Goal: Find specific page/section: Find specific page/section

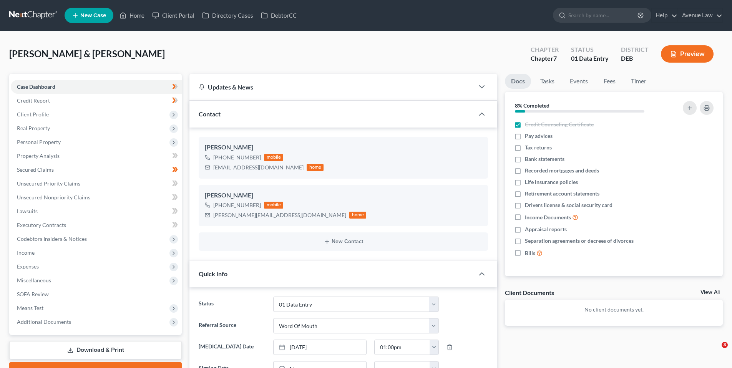
select select "0"
drag, startPoint x: 143, startPoint y: 13, endPoint x: 271, endPoint y: 140, distance: 180.7
click at [142, 13] on link "Home" at bounding box center [132, 15] width 33 height 14
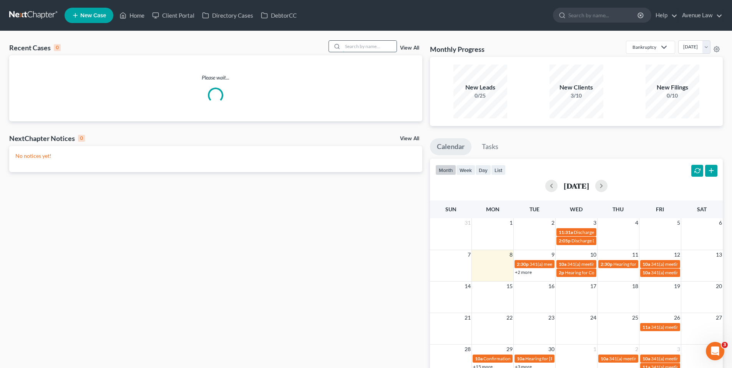
click at [359, 44] on input "search" at bounding box center [370, 46] width 54 height 11
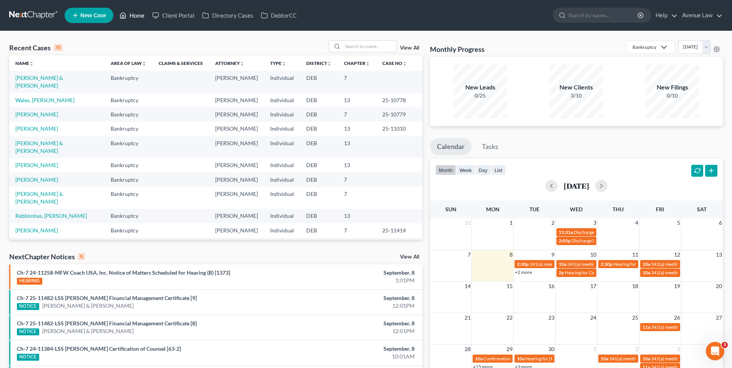
drag, startPoint x: 133, startPoint y: 18, endPoint x: 123, endPoint y: 17, distance: 9.6
click at [133, 18] on link "Home" at bounding box center [132, 15] width 33 height 14
click at [55, 154] on link "[PERSON_NAME] & [PERSON_NAME]" at bounding box center [39, 147] width 48 height 14
select select "0"
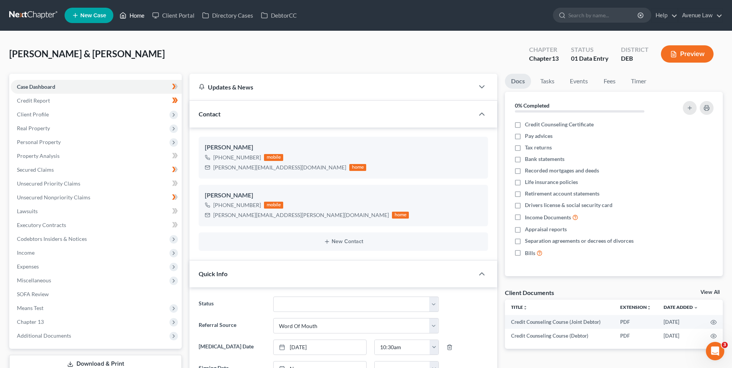
drag, startPoint x: 131, startPoint y: 15, endPoint x: 15, endPoint y: 19, distance: 115.7
click at [131, 15] on link "Home" at bounding box center [132, 15] width 33 height 14
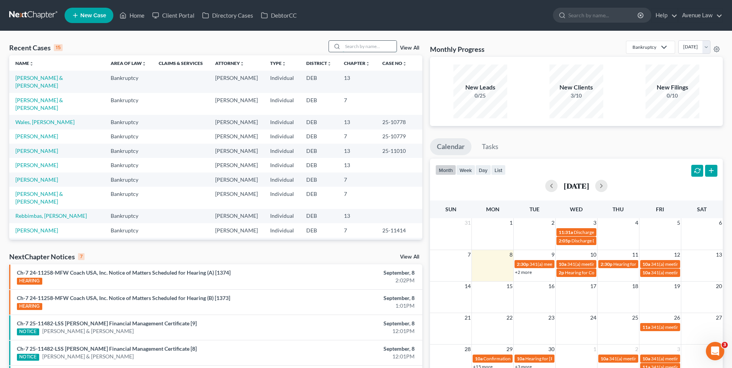
drag, startPoint x: 353, startPoint y: 48, endPoint x: 353, endPoint y: 52, distance: 3.9
click at [354, 49] on input "search" at bounding box center [370, 46] width 54 height 11
type input "[PERSON_NAME]"
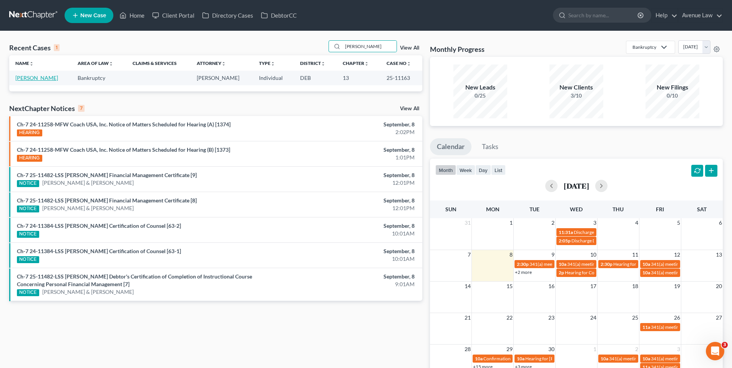
click at [35, 76] on link "[PERSON_NAME]" at bounding box center [36, 78] width 43 height 7
select select "0"
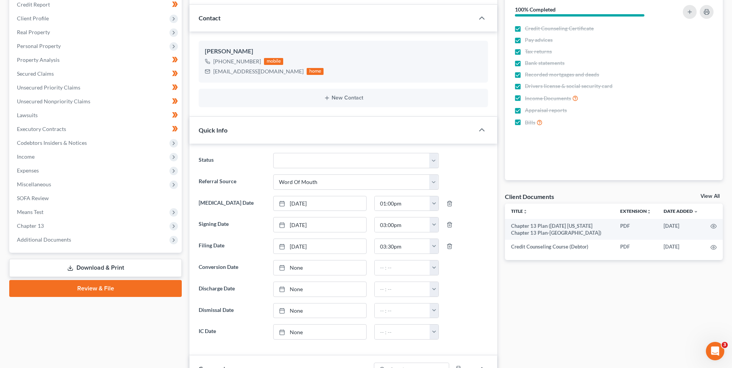
scroll to position [115, 0]
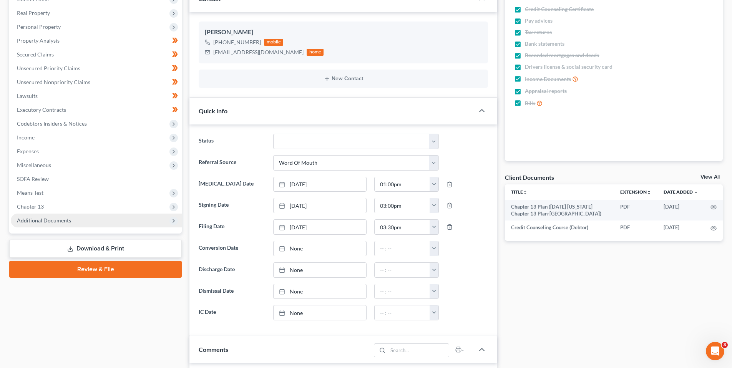
click at [34, 219] on span "Additional Documents" at bounding box center [44, 220] width 54 height 7
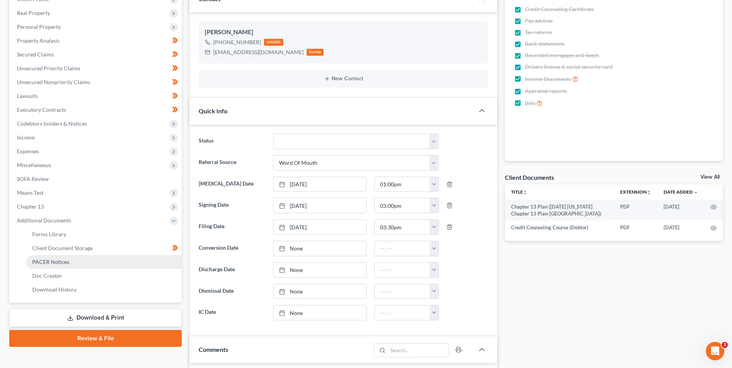
click at [58, 260] on span "PACER Notices" at bounding box center [50, 262] width 37 height 7
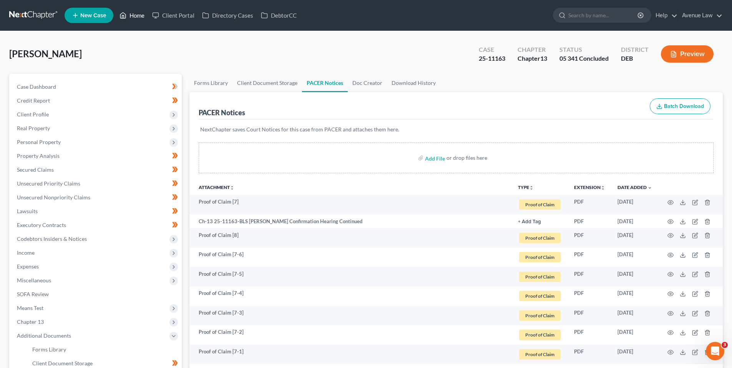
click at [133, 13] on link "Home" at bounding box center [132, 15] width 33 height 14
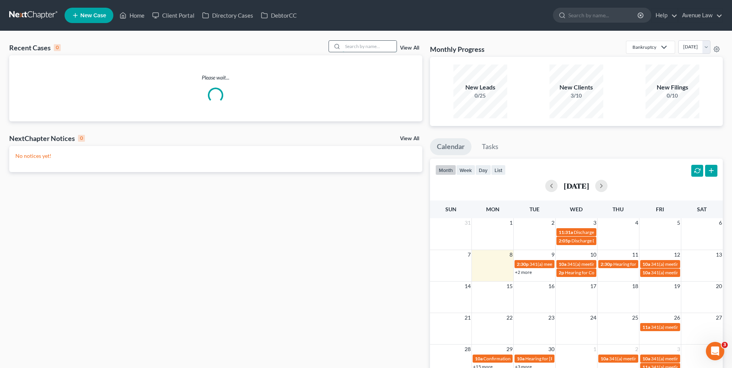
click at [350, 49] on input "search" at bounding box center [370, 46] width 54 height 11
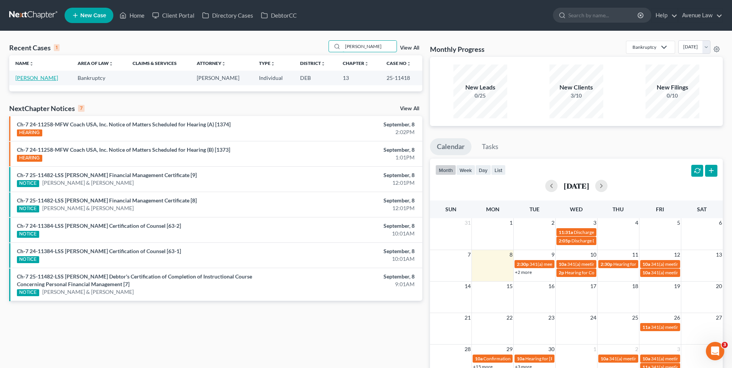
type input "[PERSON_NAME]"
click at [38, 78] on link "[PERSON_NAME]" at bounding box center [36, 78] width 43 height 7
select select "0"
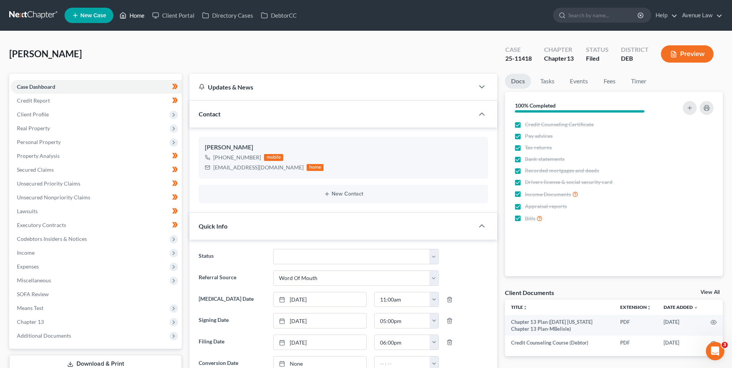
click at [144, 15] on link "Home" at bounding box center [132, 15] width 33 height 14
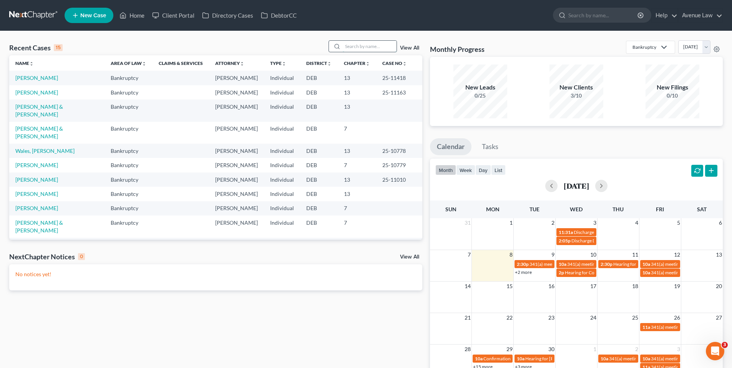
click at [355, 45] on input "search" at bounding box center [370, 46] width 54 height 11
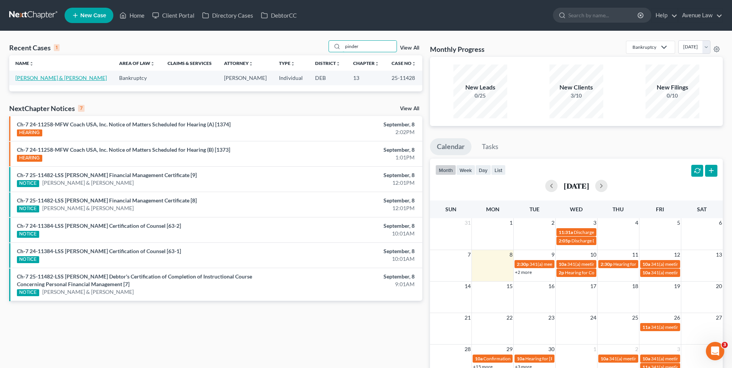
type input "pinder"
click at [46, 76] on link "[PERSON_NAME] & [PERSON_NAME]" at bounding box center [60, 78] width 91 height 7
select select "0"
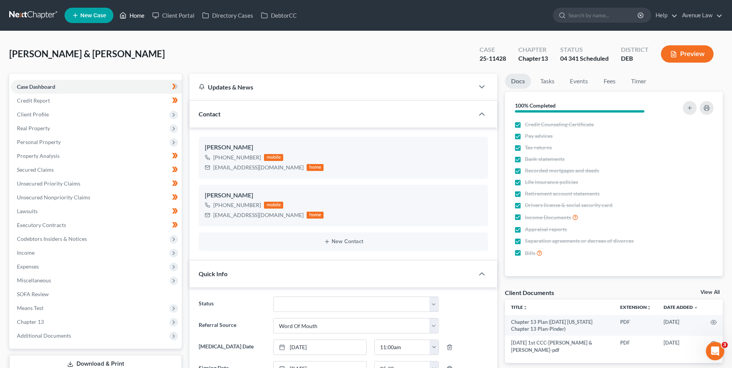
drag, startPoint x: 136, startPoint y: 12, endPoint x: 61, endPoint y: 63, distance: 90.3
click at [136, 13] on link "Home" at bounding box center [132, 15] width 33 height 14
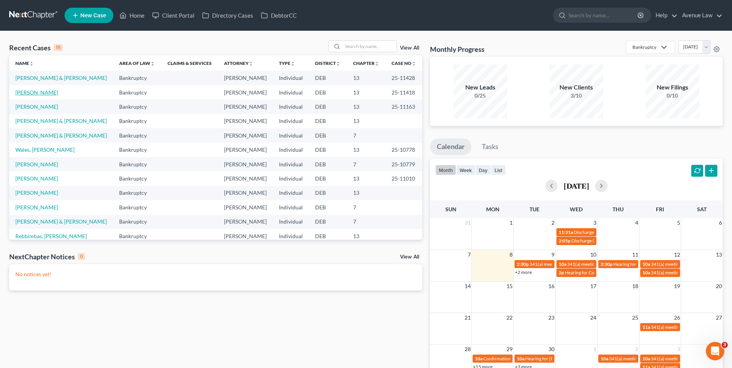
click at [43, 93] on link "[PERSON_NAME]" at bounding box center [36, 92] width 43 height 7
select select "0"
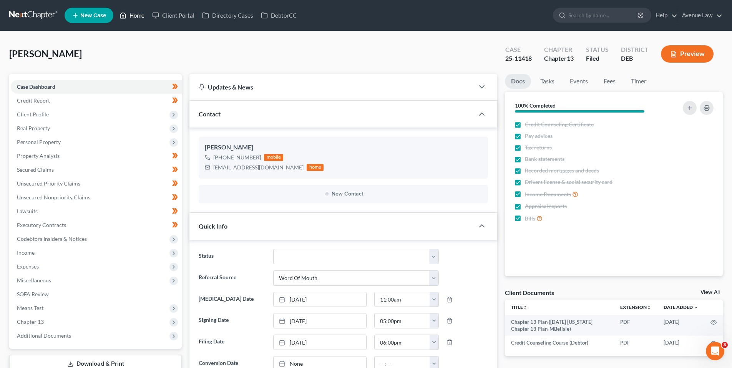
click at [136, 15] on link "Home" at bounding box center [132, 15] width 33 height 14
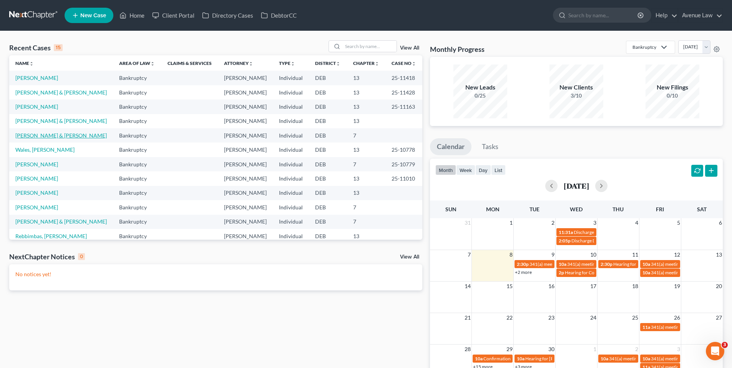
click at [36, 134] on link "[PERSON_NAME] & [PERSON_NAME]" at bounding box center [60, 135] width 91 height 7
select select "0"
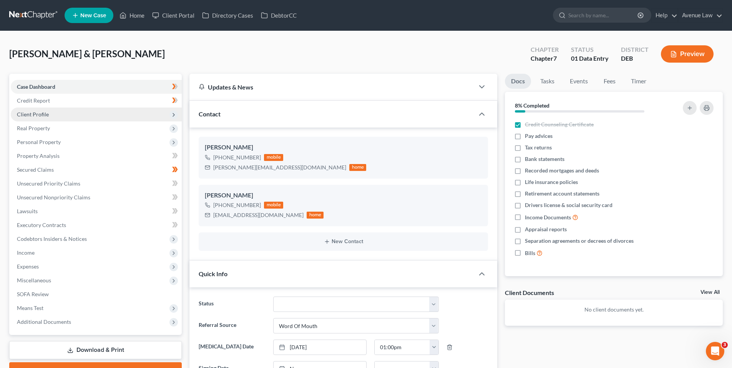
click at [38, 113] on span "Client Profile" at bounding box center [33, 114] width 32 height 7
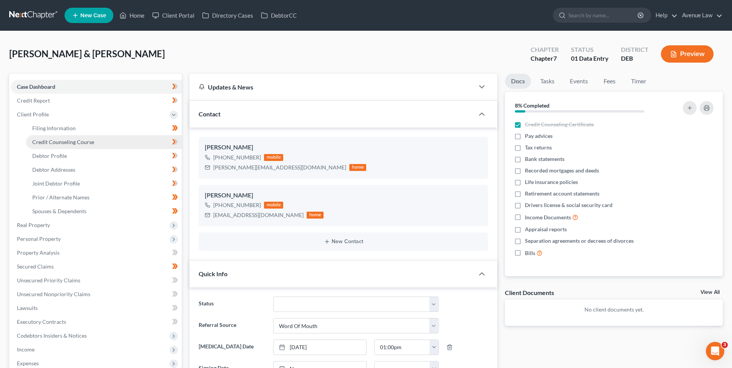
click at [46, 140] on span "Credit Counseling Course" at bounding box center [63, 142] width 62 height 7
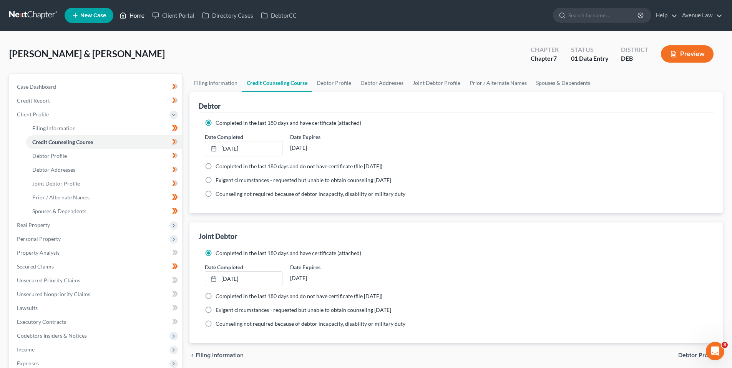
click at [139, 16] on link "Home" at bounding box center [132, 15] width 33 height 14
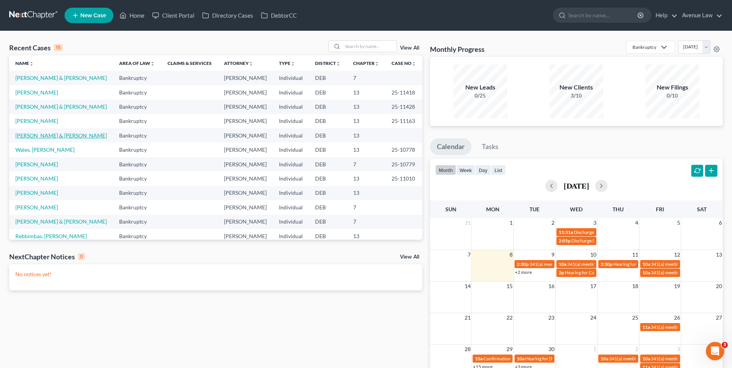
click at [49, 136] on link "[PERSON_NAME] & [PERSON_NAME]" at bounding box center [60, 135] width 91 height 7
select select "0"
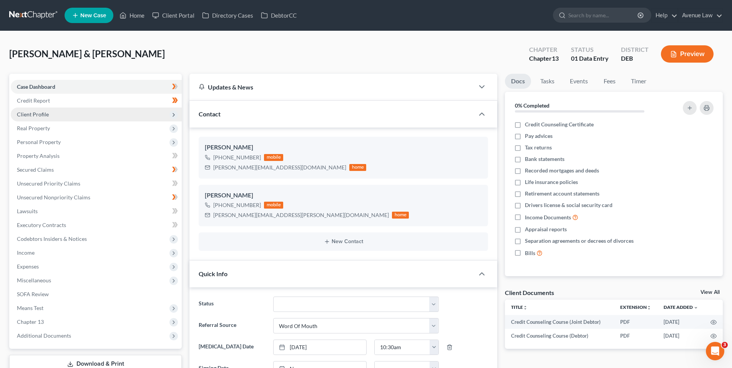
click at [38, 113] on span "Client Profile" at bounding box center [33, 114] width 32 height 7
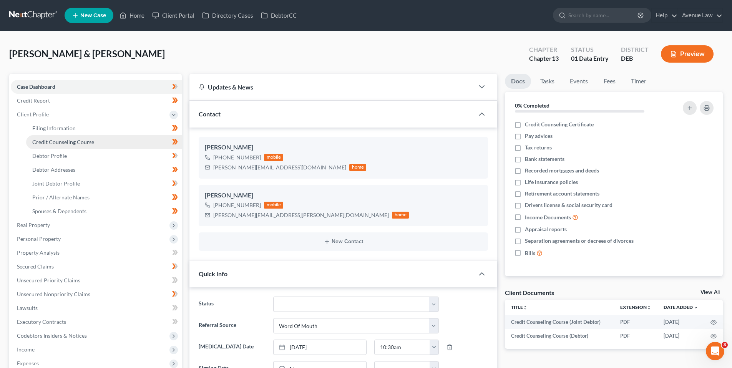
click at [49, 141] on span "Credit Counseling Course" at bounding box center [63, 142] width 62 height 7
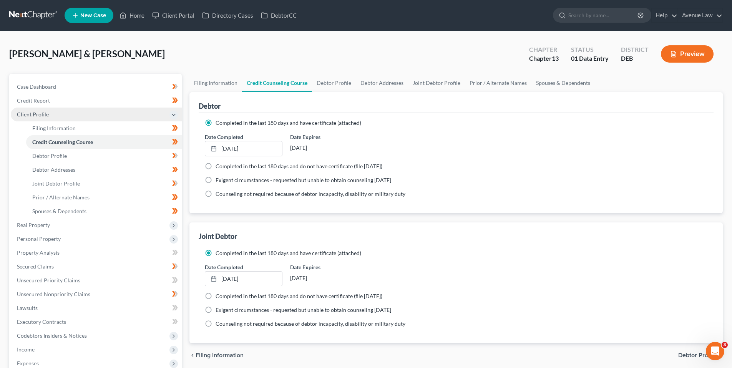
click at [33, 112] on span "Client Profile" at bounding box center [33, 114] width 32 height 7
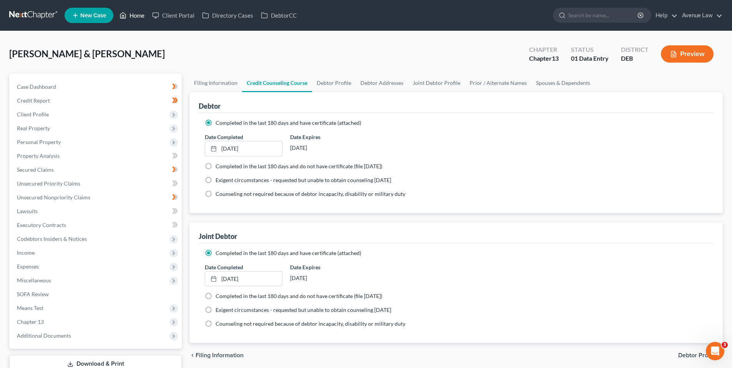
click at [134, 12] on link "Home" at bounding box center [132, 15] width 33 height 14
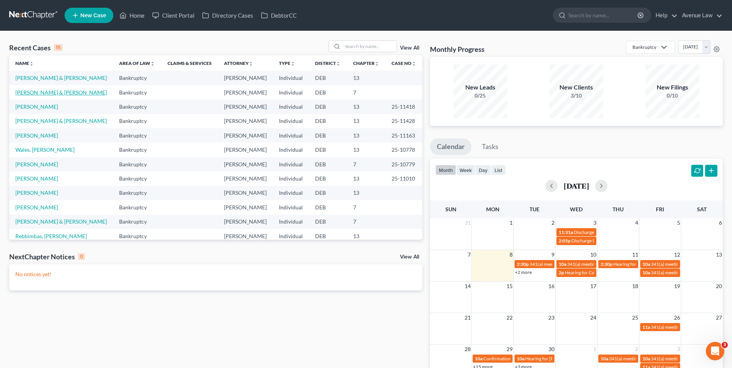
click at [35, 91] on link "[PERSON_NAME] & [PERSON_NAME]" at bounding box center [60, 92] width 91 height 7
select select "0"
